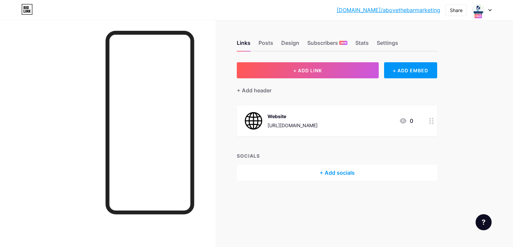
click at [489, 7] on div at bounding box center [482, 10] width 19 height 12
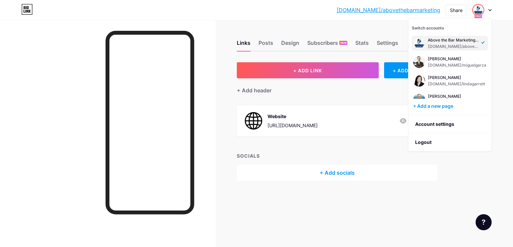
scroll to position [181, 0]
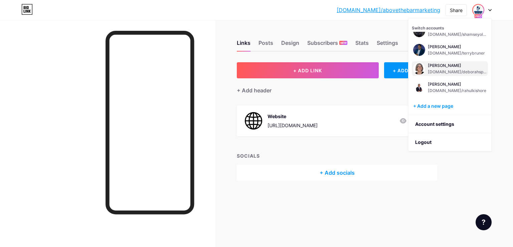
click at [456, 65] on div "[PERSON_NAME]" at bounding box center [457, 65] width 59 height 5
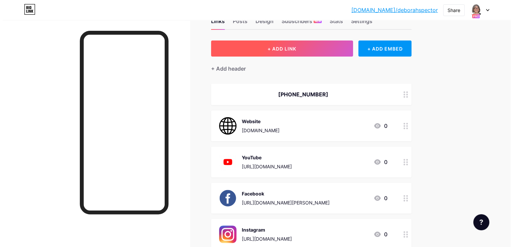
scroll to position [33, 0]
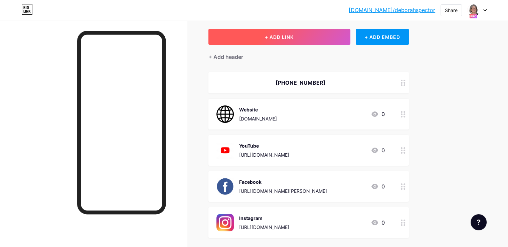
click at [315, 43] on button "+ ADD LINK" at bounding box center [280, 37] width 142 height 16
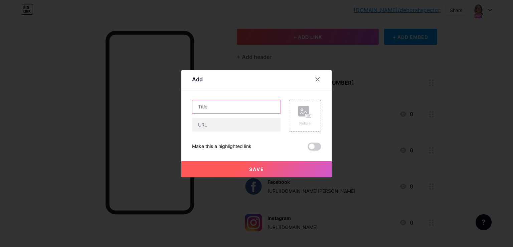
click at [258, 106] on input "text" at bounding box center [237, 106] width 88 height 13
type input "Apple Podcast"
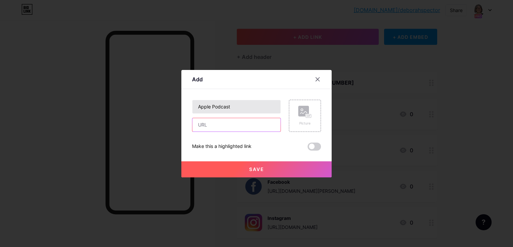
paste input "https://podcasts.apple.com/us/podcast/social-security-disability-the-approval-p…"
type input "https://podcasts.apple.com/us/podcast/social-security-disability-the-approval-p…"
click at [289, 108] on div "Picture" at bounding box center [305, 116] width 32 height 32
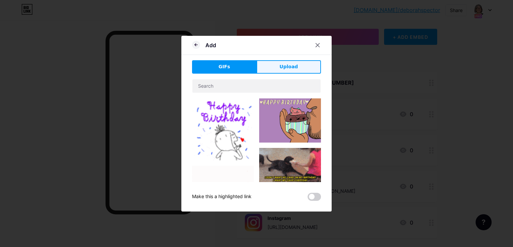
click at [293, 68] on span "Upload" at bounding box center [289, 66] width 18 height 7
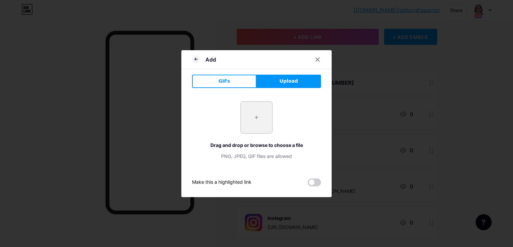
click at [264, 106] on input "file" at bounding box center [256, 117] width 31 height 31
type input "C:\fakepath\apple-podcast-logo-0CF661058F-seeklogo.com.png"
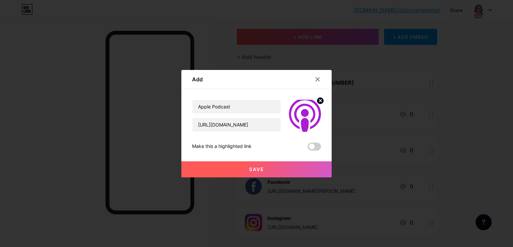
click at [298, 164] on button "Save" at bounding box center [257, 169] width 150 height 16
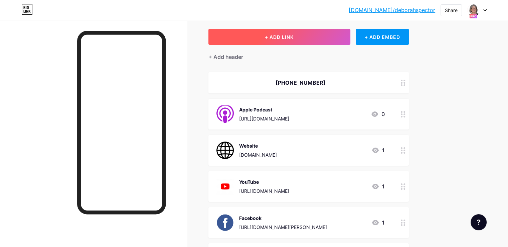
click at [335, 41] on button "+ ADD LINK" at bounding box center [280, 37] width 142 height 16
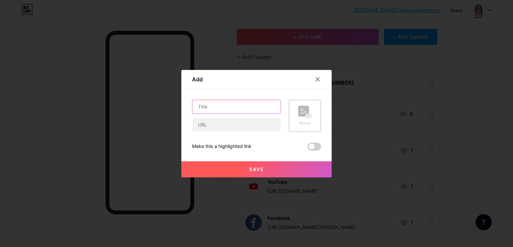
click at [267, 102] on input "text" at bounding box center [237, 106] width 88 height 13
type input "A"
type input "Spotify"
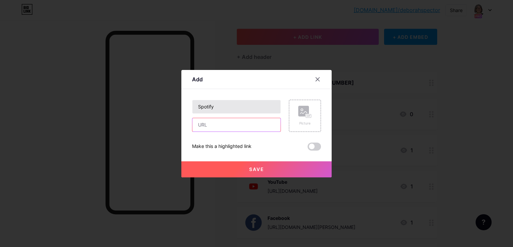
paste input "https://open.spotify.com/show/4P7oJGfzEDu44RAdW3MQa0"
type input "https://open.spotify.com/show/4P7oJGfzEDu44RAdW3MQa0"
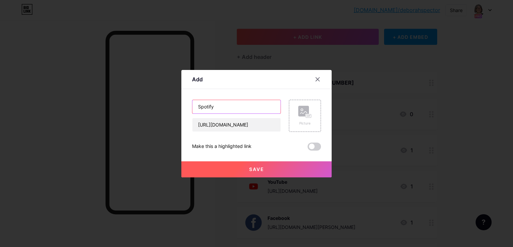
click at [267, 102] on input "Spotify" at bounding box center [237, 106] width 88 height 13
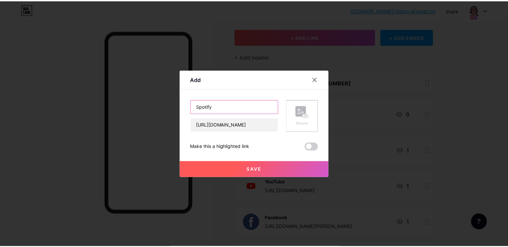
scroll to position [0, 0]
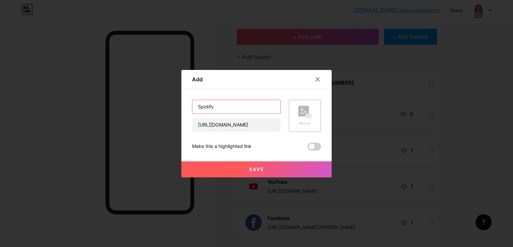
click at [267, 102] on input "Spotify" at bounding box center [237, 106] width 88 height 13
click at [294, 101] on div "Picture" at bounding box center [305, 116] width 32 height 32
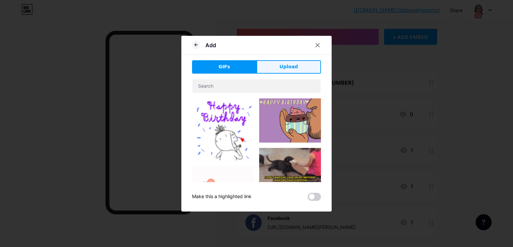
click at [278, 69] on button "Upload" at bounding box center [289, 66] width 65 height 13
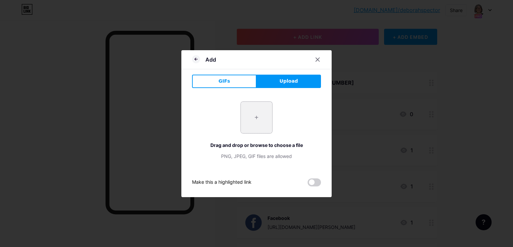
click at [263, 110] on input "file" at bounding box center [256, 117] width 31 height 31
type input "C:\fakepath\Spotify_icon.png"
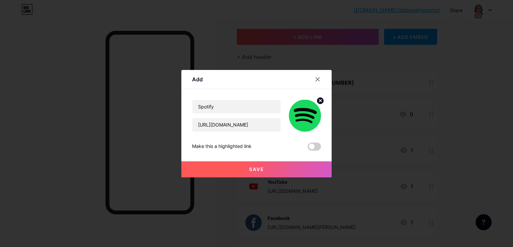
click at [225, 170] on button "Save" at bounding box center [257, 169] width 150 height 16
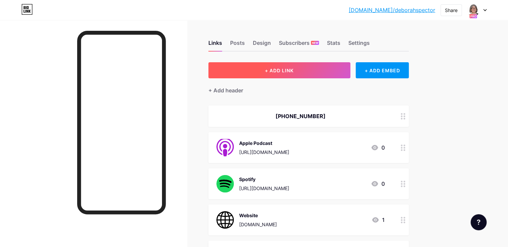
click at [337, 75] on button "+ ADD LINK" at bounding box center [280, 70] width 142 height 16
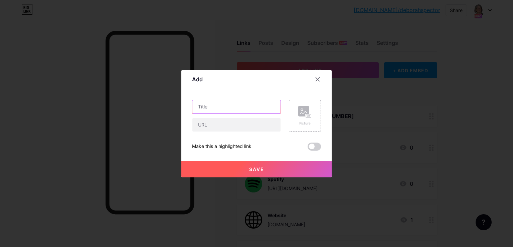
click at [243, 107] on input "text" at bounding box center [237, 106] width 88 height 13
type input "Amazon Music"
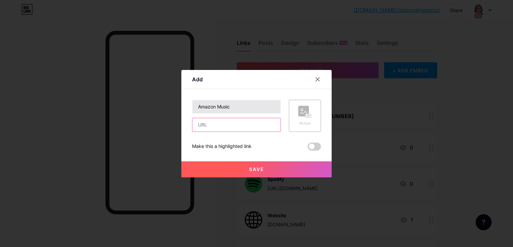
paste input "https://music.amazon.com/podcasts/1abae4bd-fb7a-41e8-bb12-e4bf8d68a3d7/social-s…"
type input "https://music.amazon.com/podcasts/1abae4bd-fb7a-41e8-bb12-e4bf8d68a3d7/social-s…"
click at [293, 109] on div "Picture" at bounding box center [305, 116] width 32 height 32
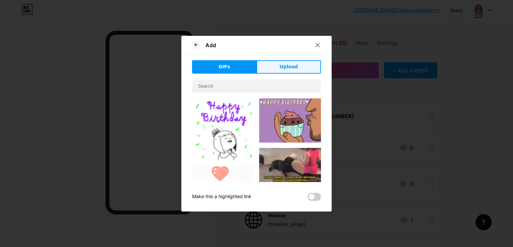
click at [290, 72] on button "Upload" at bounding box center [289, 66] width 65 height 13
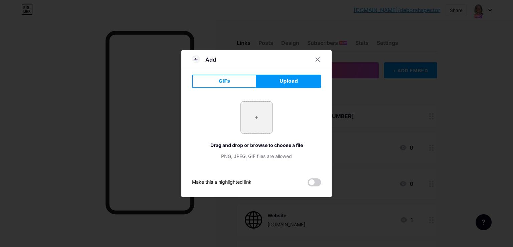
click at [261, 104] on input "file" at bounding box center [256, 117] width 31 height 31
type input "C:\fakepath\amazon-music.png"
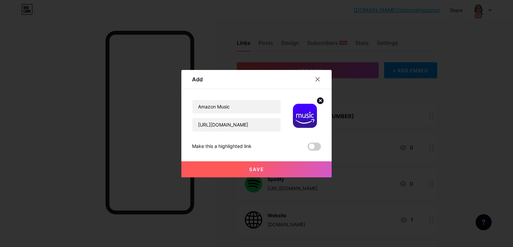
click at [255, 168] on span "Save" at bounding box center [256, 169] width 15 height 6
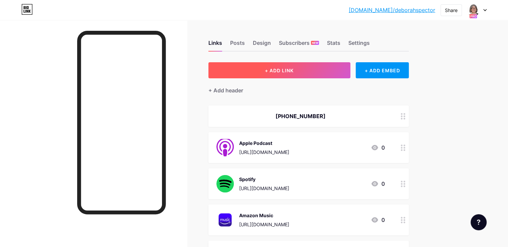
click at [326, 64] on button "+ ADD LINK" at bounding box center [280, 70] width 142 height 16
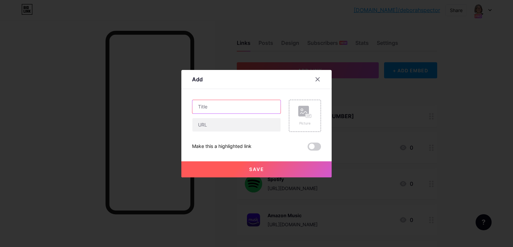
click at [249, 112] on input "text" at bounding box center [237, 106] width 88 height 13
type input "iHeartRadio"
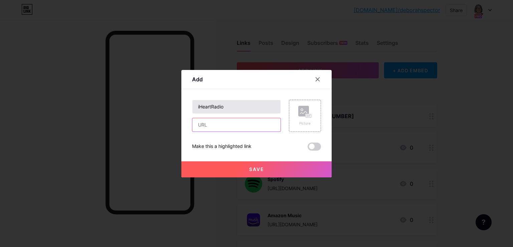
paste input "https://www.iheart.com/podcast/1323-social-security-disabilit-288356357/"
type input "https://www.iheart.com/podcast/1323-social-security-disabilit-288356357/"
click at [308, 118] on div "Picture" at bounding box center [305, 116] width 13 height 20
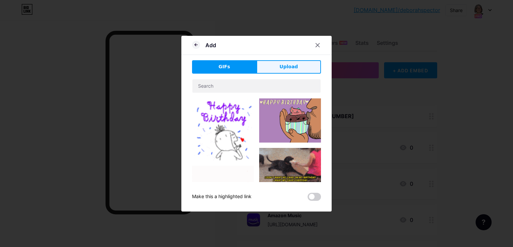
click at [268, 71] on button "Upload" at bounding box center [289, 66] width 65 height 13
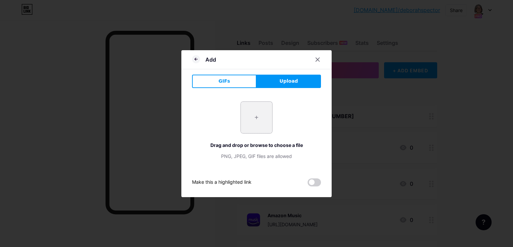
click at [253, 111] on input "file" at bounding box center [256, 117] width 31 height 31
type input "C:\fakepath\iHeart Radio.jpg"
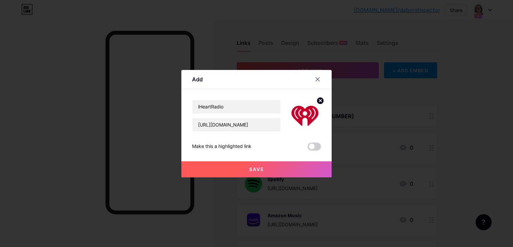
click at [233, 166] on button "Save" at bounding box center [257, 169] width 150 height 16
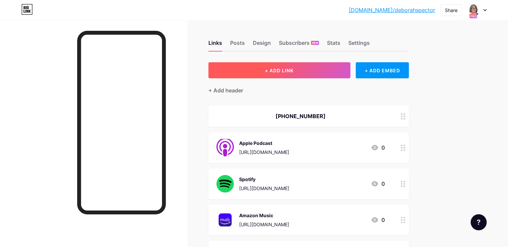
click at [285, 70] on button "+ ADD LINK" at bounding box center [280, 70] width 142 height 16
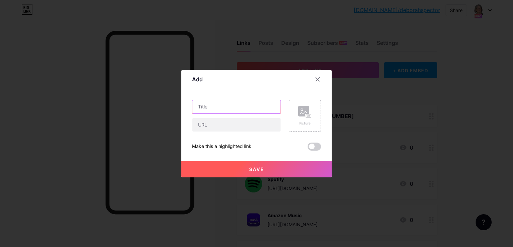
click at [235, 110] on input "text" at bounding box center [237, 106] width 88 height 13
type input "PlayerFM"
click at [230, 121] on input "text" at bounding box center [237, 124] width 88 height 13
paste input "https://player.fm/series/3681096"
type input "https://player.fm/series/3681096"
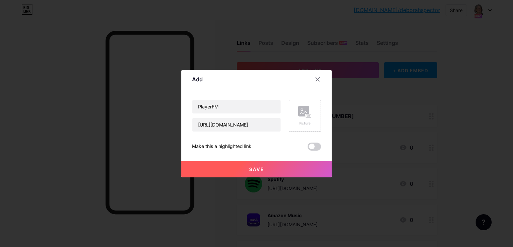
click at [301, 113] on icon at bounding box center [304, 112] width 7 height 2
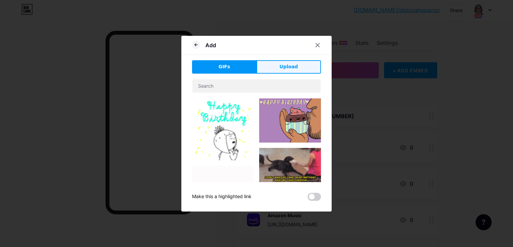
click at [291, 70] on span "Upload" at bounding box center [289, 66] width 18 height 7
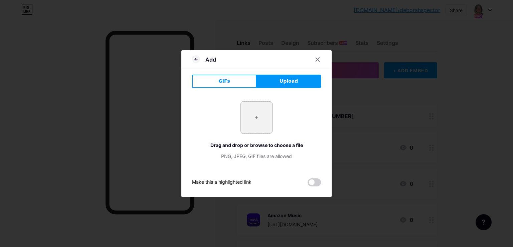
click at [258, 114] on input "file" at bounding box center [256, 117] width 31 height 31
type input "C:\fakepath\playerfm-logo-d9141aaecee4e24692039ae3ffab1404a91b496e507a5cebbbb4d…"
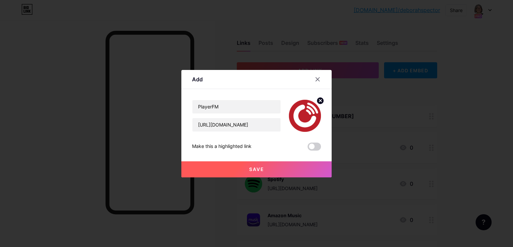
click at [227, 167] on button "Save" at bounding box center [257, 169] width 150 height 16
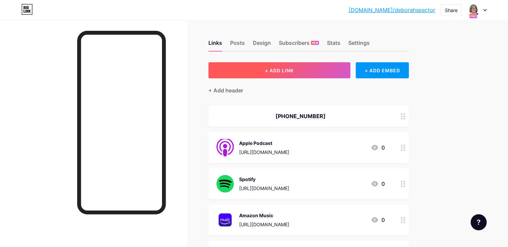
click at [343, 73] on button "+ ADD LINK" at bounding box center [280, 70] width 142 height 16
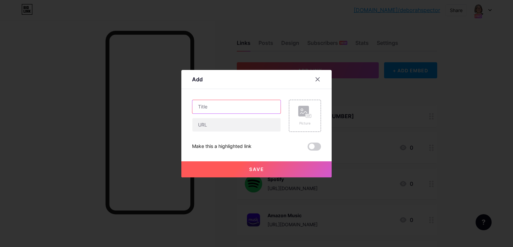
click at [244, 105] on input "text" at bounding box center [237, 106] width 88 height 13
type input "Podbean"
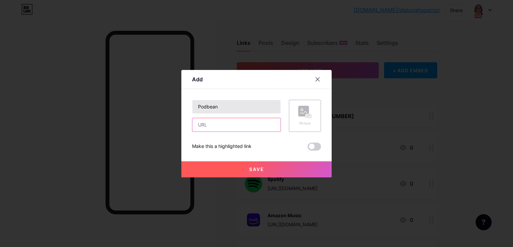
paste input "https://socialsecuritydisability.podbean.com/"
type input "https://socialsecuritydisability.podbean.com/"
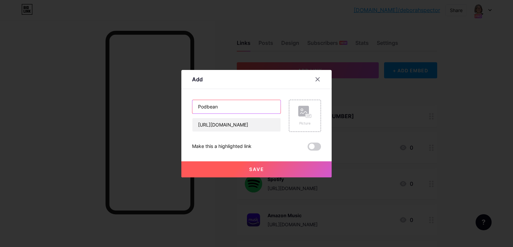
click at [244, 105] on input "Podbean" at bounding box center [237, 106] width 88 height 13
click at [302, 114] on rect at bounding box center [304, 111] width 11 height 11
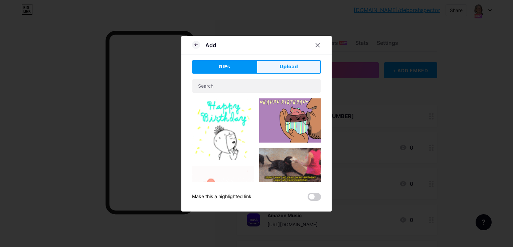
click at [282, 72] on button "Upload" at bounding box center [289, 66] width 65 height 13
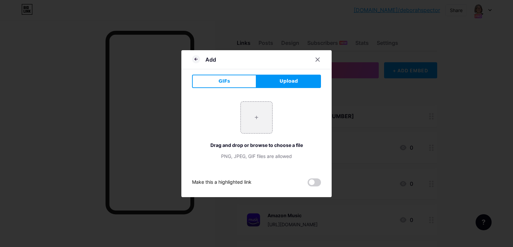
click at [274, 120] on div "+ Drag and drop or browse to choose a file PNG, JPEG, GIF files are allowed" at bounding box center [256, 130] width 129 height 58
click at [266, 119] on input "file" at bounding box center [256, 117] width 31 height 31
type input "C:\fakepath\podbean.png"
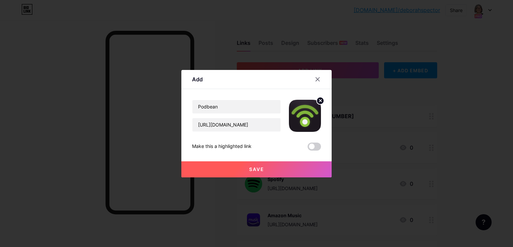
click at [249, 170] on span "Save" at bounding box center [256, 169] width 15 height 6
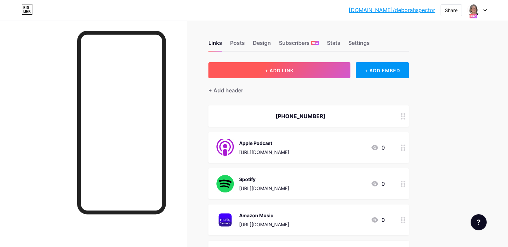
click at [336, 70] on button "+ ADD LINK" at bounding box center [280, 70] width 142 height 16
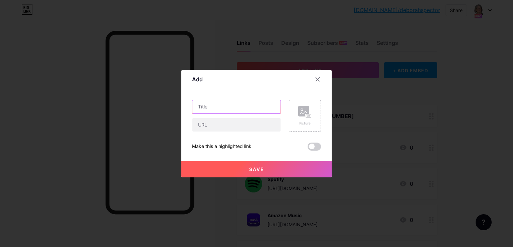
click at [262, 108] on input "text" at bounding box center [237, 106] width 88 height 13
type input "Podchaser"
click at [237, 127] on input "text" at bounding box center [237, 124] width 88 height 13
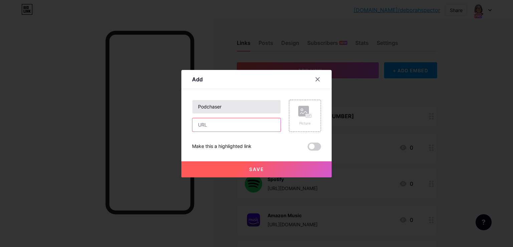
paste input "https://www.podchaser.com/podcasts/social-security-disability-the-6172106"
type input "https://www.podchaser.com/podcasts/social-security-disability-the-6172106"
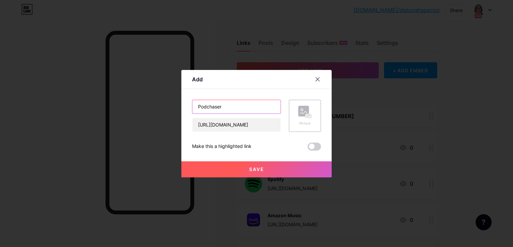
click at [240, 102] on input "Podchaser" at bounding box center [237, 106] width 88 height 13
click at [294, 110] on div "Picture" at bounding box center [305, 116] width 32 height 32
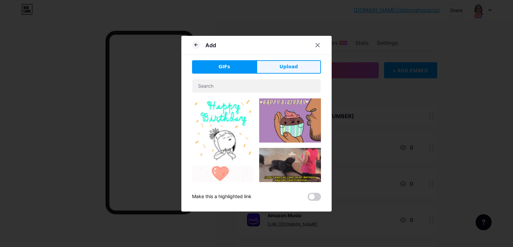
click at [276, 69] on button "Upload" at bounding box center [289, 66] width 65 height 13
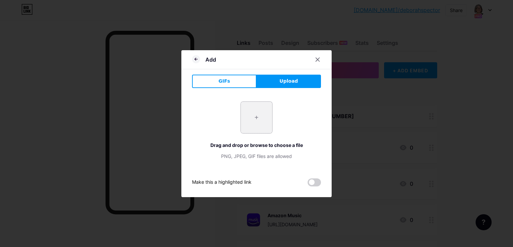
click at [262, 105] on input "file" at bounding box center [256, 117] width 31 height 31
type input "C:\fakepath\podchaser.png"
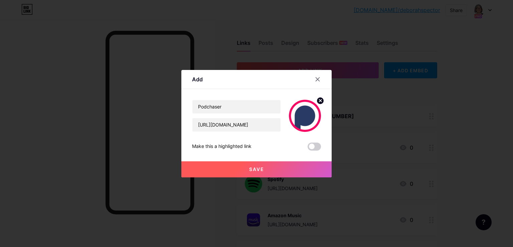
click at [232, 169] on button "Save" at bounding box center [257, 169] width 150 height 16
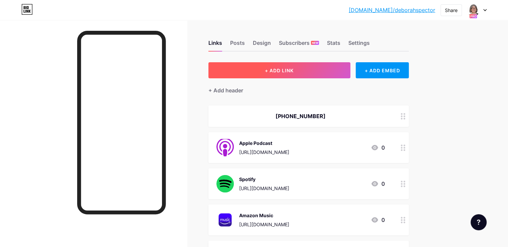
click at [294, 68] on span "+ ADD LINK" at bounding box center [279, 71] width 29 height 6
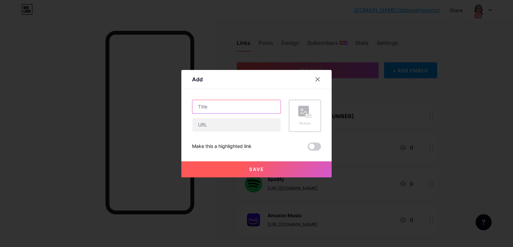
click at [247, 108] on input "text" at bounding box center [237, 106] width 88 height 13
type input "BoomPlay"
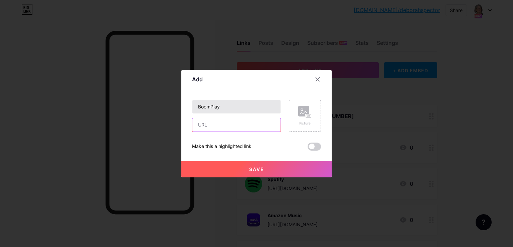
paste input "https://www.boomplay.com/podcasts/135732"
type input "https://www.boomplay.com/podcasts/135732"
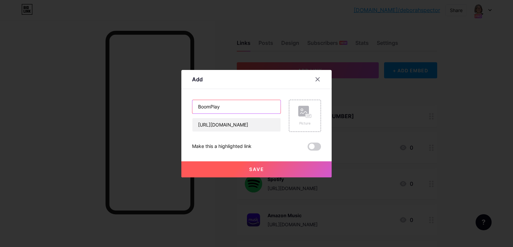
click at [247, 108] on input "BoomPlay" at bounding box center [237, 106] width 88 height 13
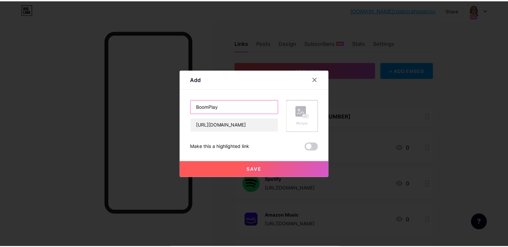
scroll to position [0, 0]
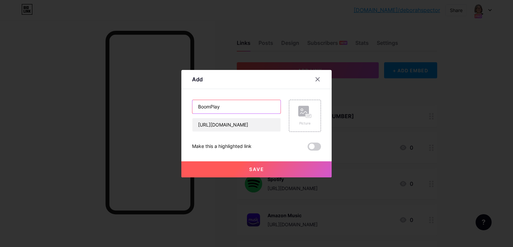
click at [247, 108] on input "BoomPlay" at bounding box center [237, 106] width 88 height 13
click at [307, 116] on icon at bounding box center [308, 116] width 2 height 2
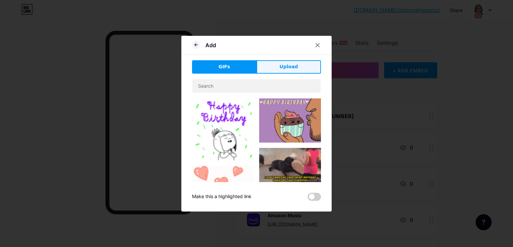
click at [286, 73] on button "Upload" at bounding box center [289, 66] width 65 height 13
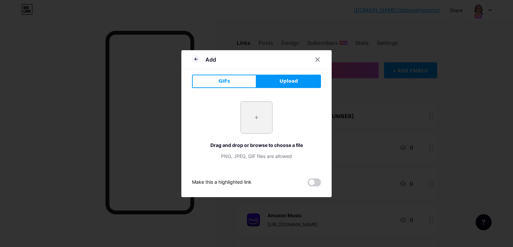
click at [255, 127] on input "file" at bounding box center [256, 117] width 31 height 31
type input "C:\fakepath\Boomplay.png"
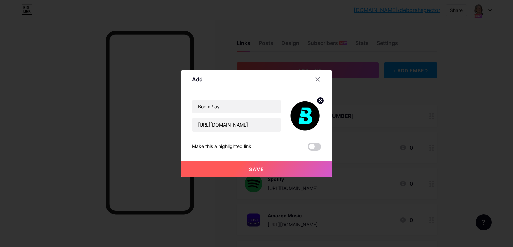
click at [247, 164] on button "Save" at bounding box center [257, 169] width 150 height 16
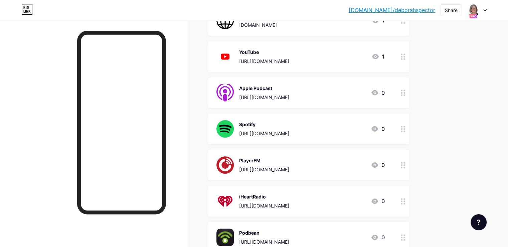
scroll to position [123, 0]
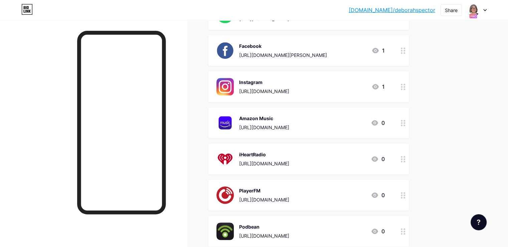
scroll to position [223, 0]
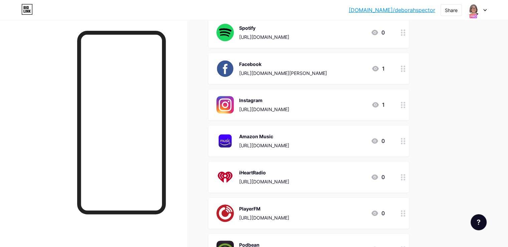
click at [386, 12] on link "[DOMAIN_NAME]/deborahspector" at bounding box center [392, 10] width 87 height 8
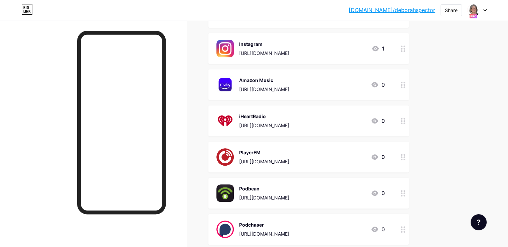
scroll to position [290, 0]
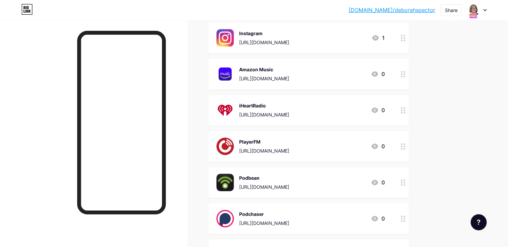
click at [418, 8] on link "[DOMAIN_NAME]/deborahspector" at bounding box center [392, 10] width 87 height 8
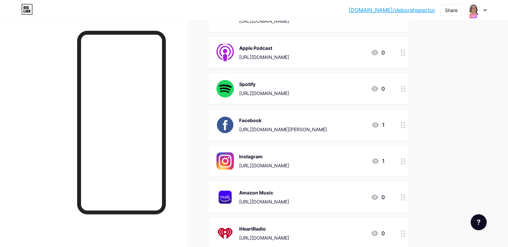
scroll to position [156, 0]
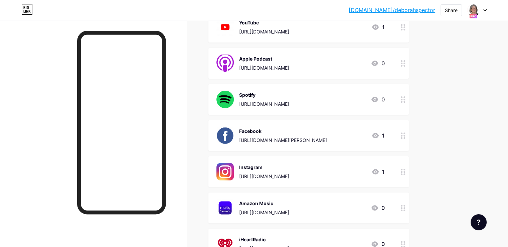
click at [398, 7] on link "[DOMAIN_NAME]/deborahspector" at bounding box center [392, 10] width 87 height 8
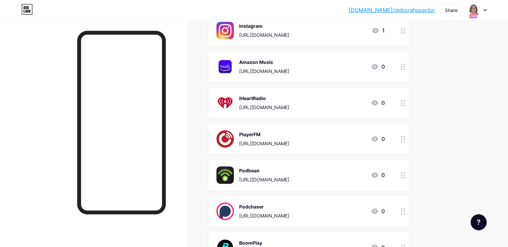
scroll to position [223, 0]
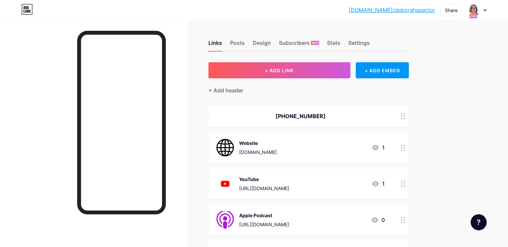
click at [404, 8] on link "[DOMAIN_NAME]/deborahspector" at bounding box center [392, 10] width 87 height 8
